Goal: Check status: Check status

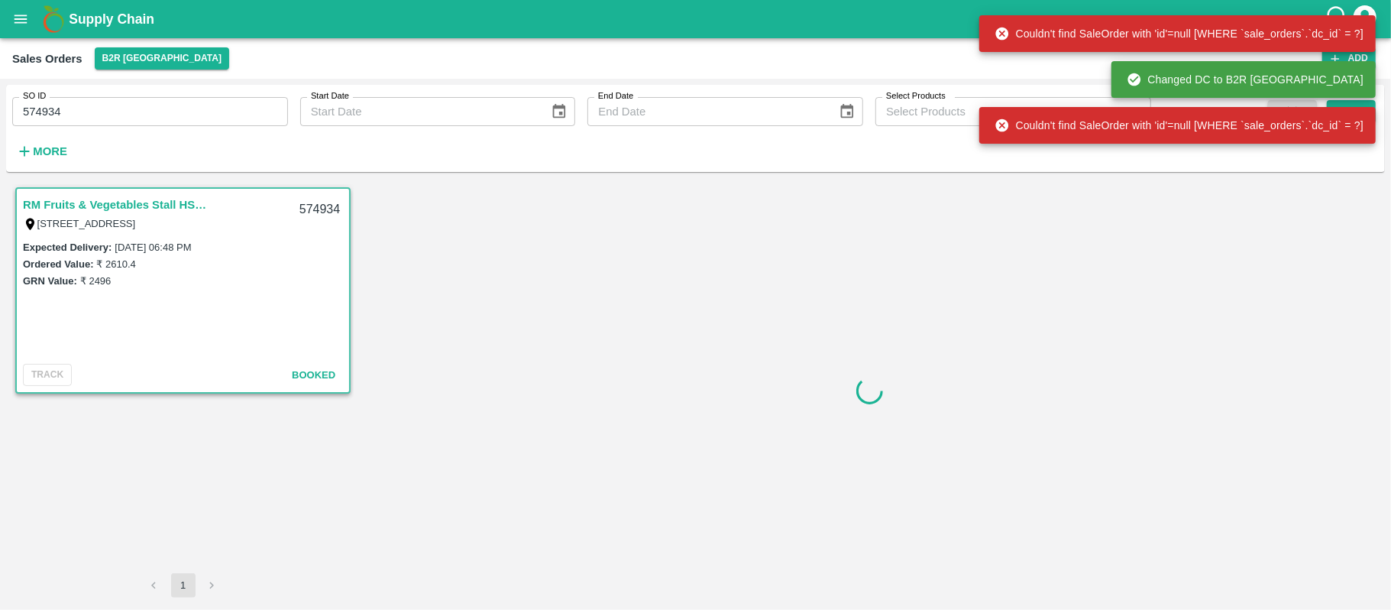
click at [134, 120] on input "574934" at bounding box center [150, 111] width 276 height 29
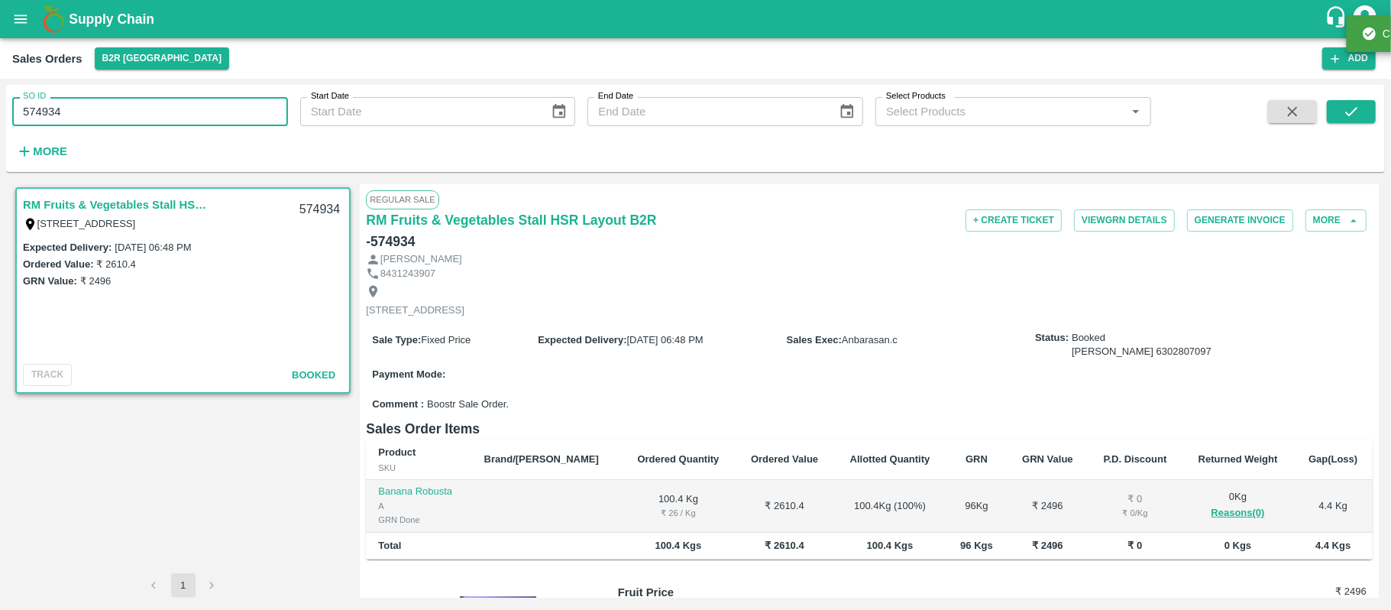
paste input "text"
type input "561811"
click at [1334, 122] on button "submit" at bounding box center [1351, 111] width 49 height 23
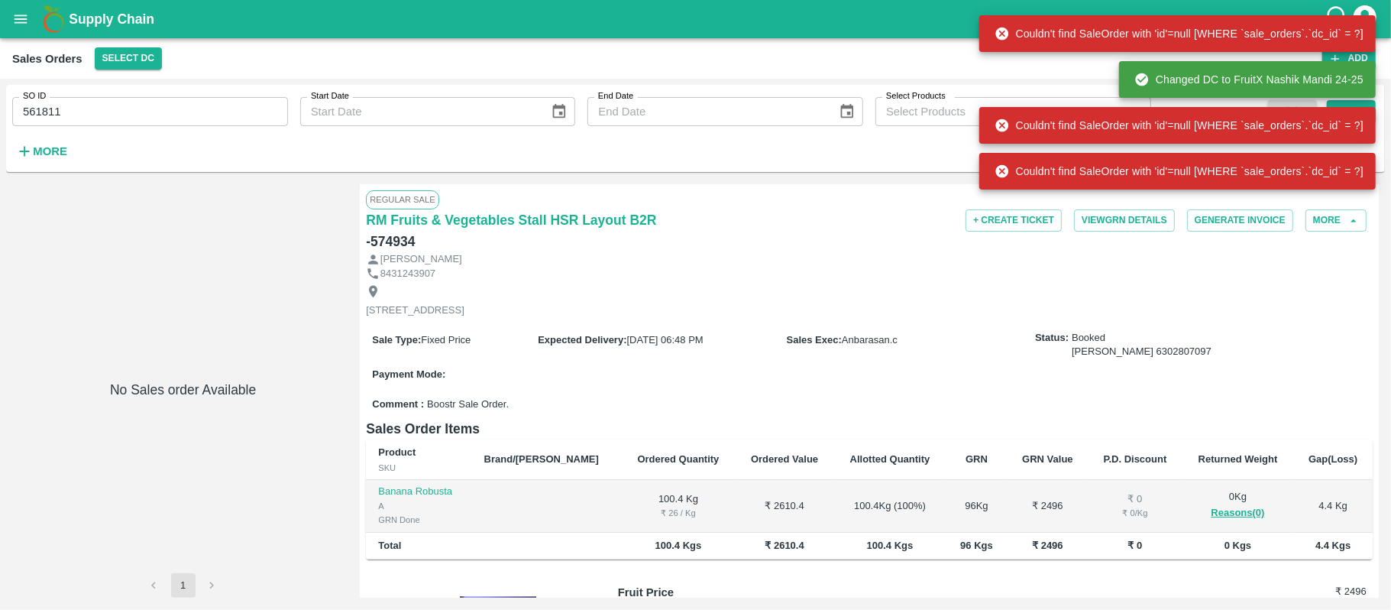
click at [1369, 24] on div "Couldn't find SaleOrder with 'id'=null [WHERE `sale_orders`.`dc_id` = ?]" at bounding box center [1177, 33] width 396 height 37
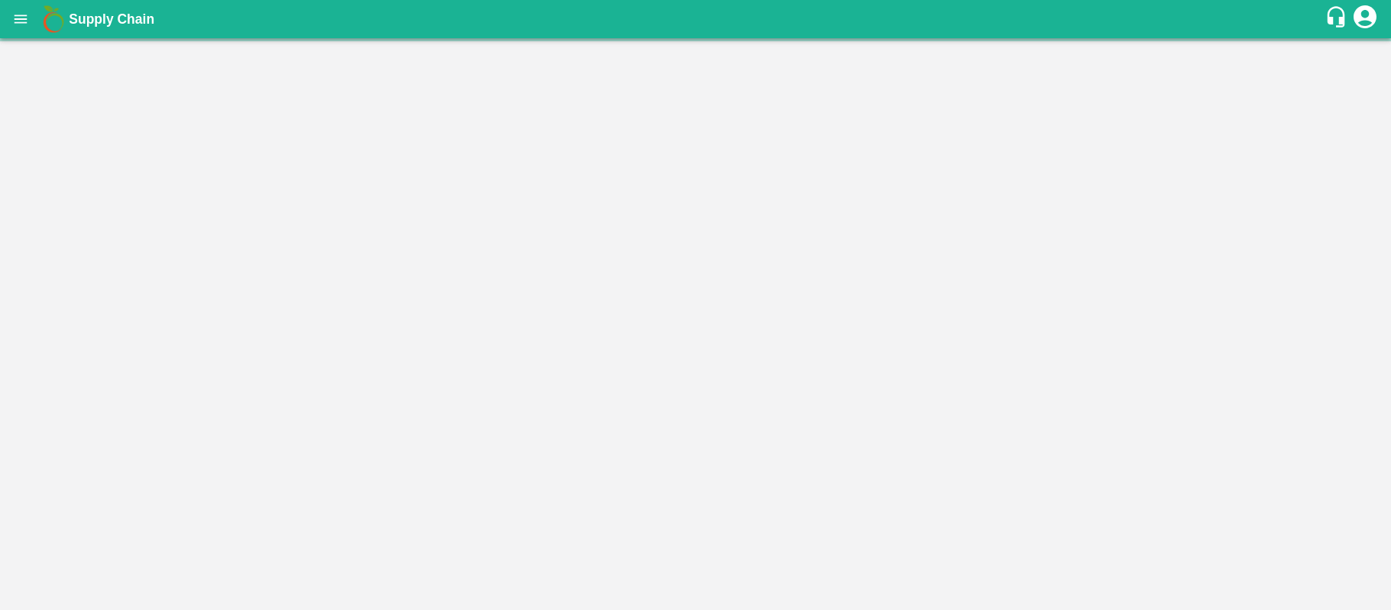
click at [1354, 22] on icon "account of current user" at bounding box center [1365, 17] width 28 height 28
click at [1327, 80] on li "Logout" at bounding box center [1350, 81] width 118 height 26
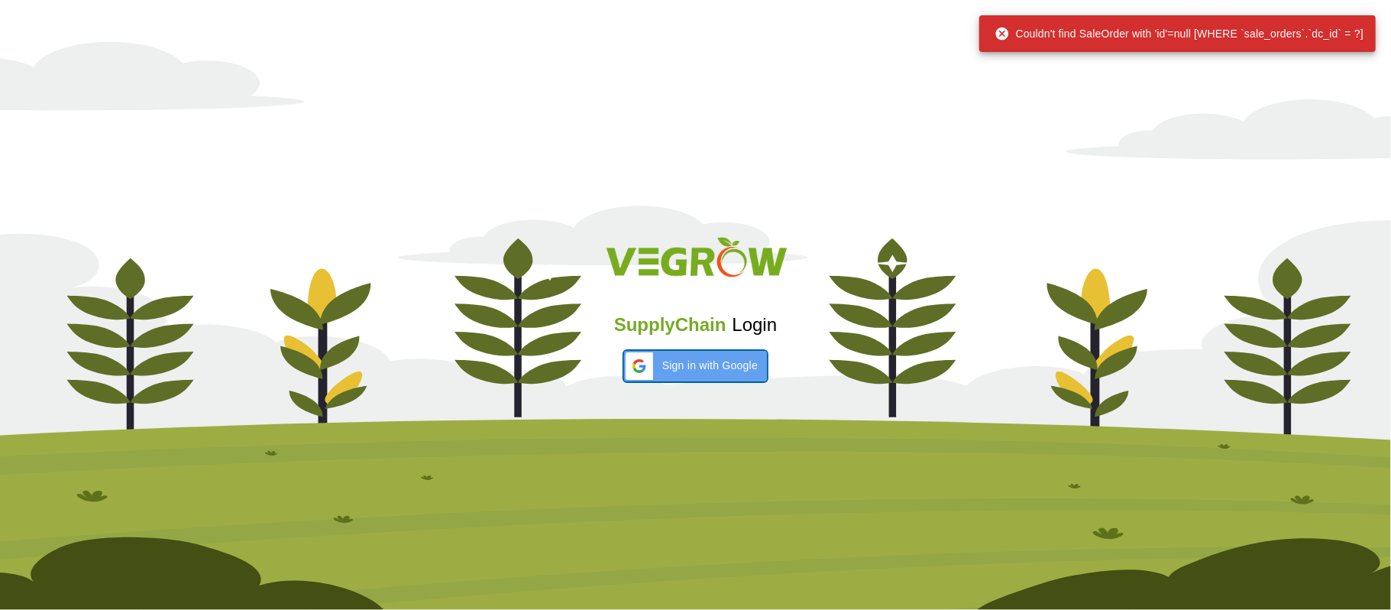
click at [717, 359] on span "Sign in with Google" at bounding box center [709, 366] width 95 height 16
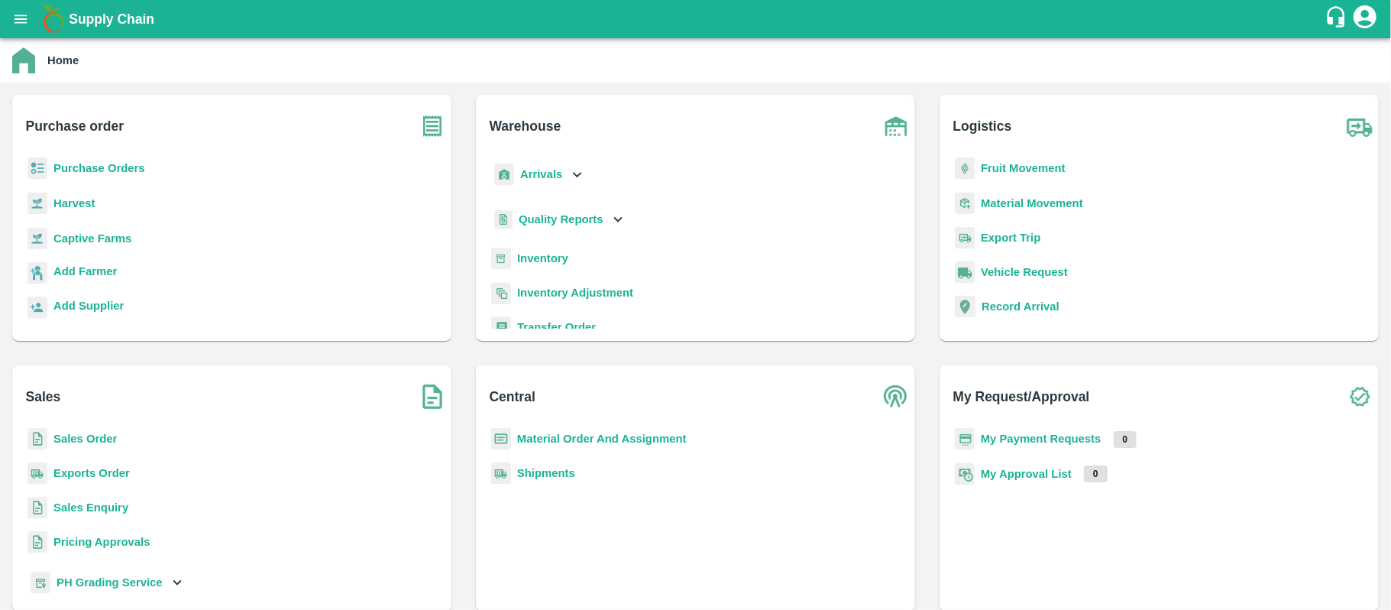
click at [66, 444] on b "Sales Order" at bounding box center [84, 438] width 63 height 12
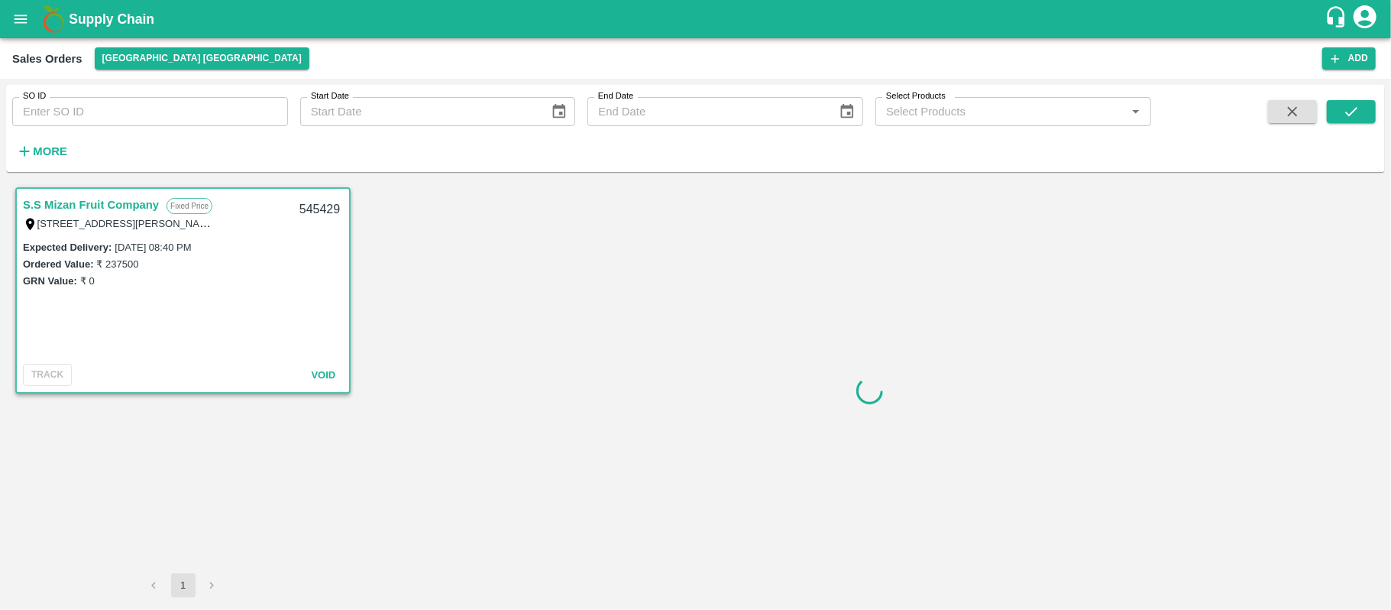
click at [61, 129] on div "More" at bounding box center [35, 145] width 71 height 38
click at [62, 119] on input "SO ID" at bounding box center [150, 111] width 276 height 29
paste input "561811"
type input "561811"
click at [1358, 118] on icon "submit" at bounding box center [1351, 111] width 17 height 17
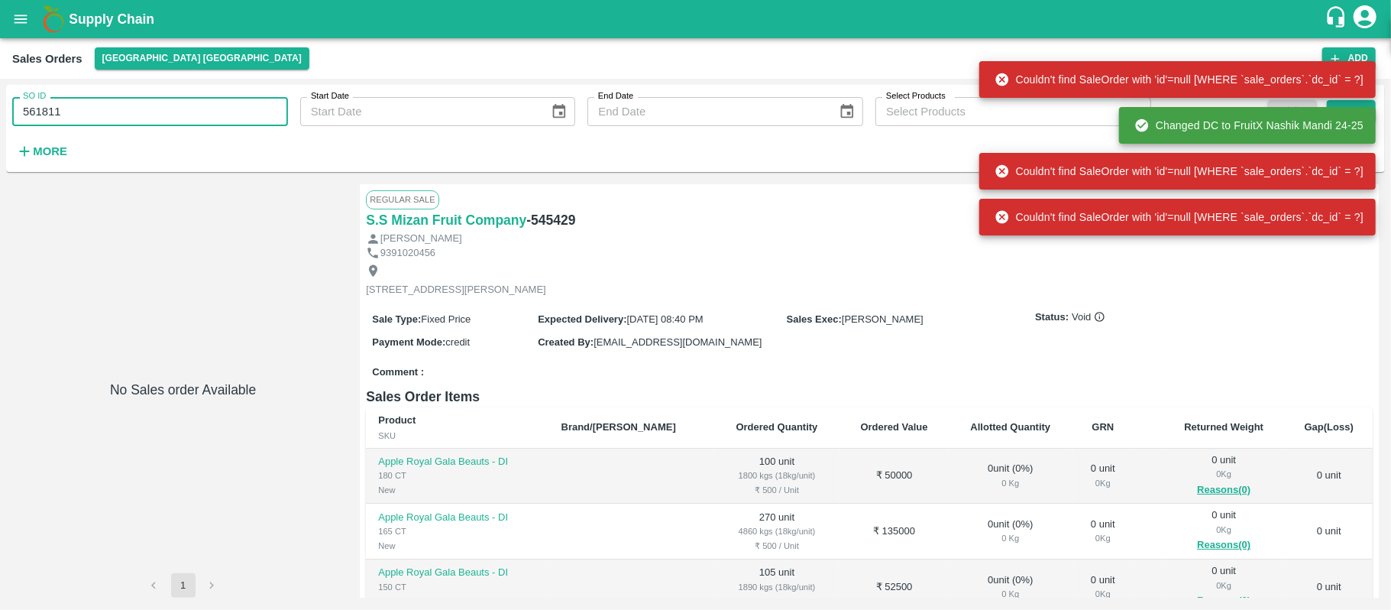
click at [78, 113] on input "561811" at bounding box center [150, 111] width 276 height 29
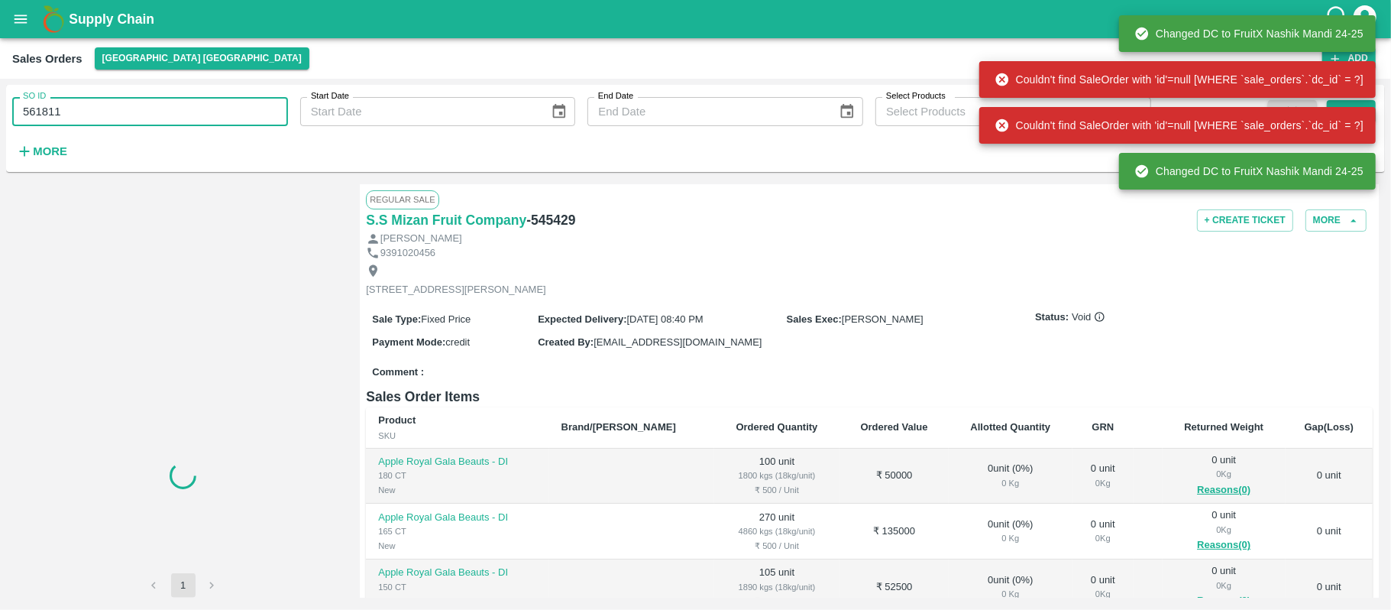
paste input "5256"
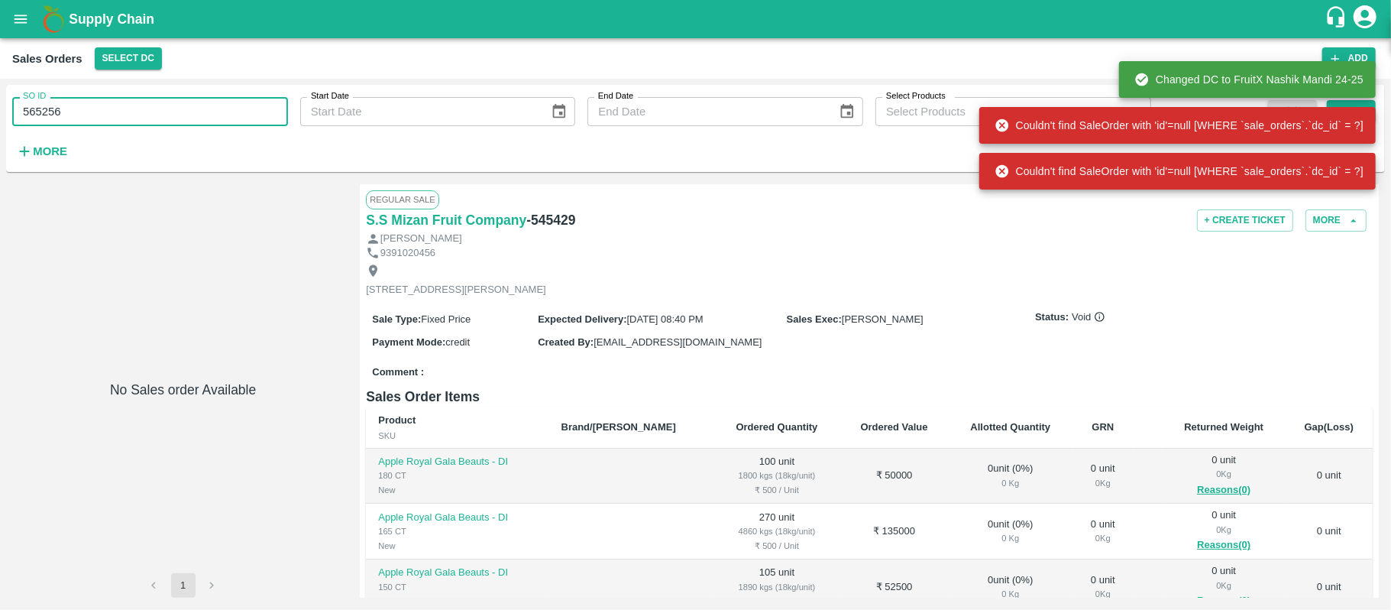
type input "565256"
